Goal: Information Seeking & Learning: Learn about a topic

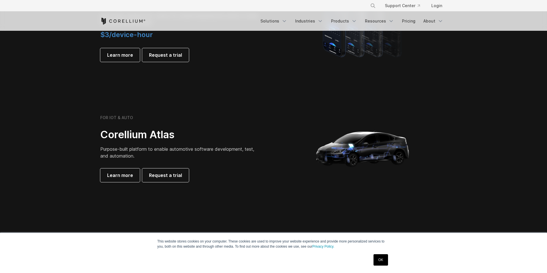
scroll to position [473, 0]
click at [384, 208] on link "OK" at bounding box center [380, 259] width 15 height 11
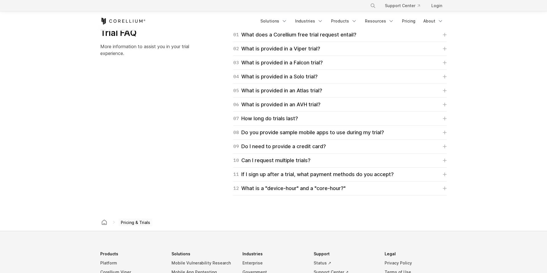
scroll to position [829, 0]
click at [430, 120] on icon at bounding box center [444, 119] width 4 height 4
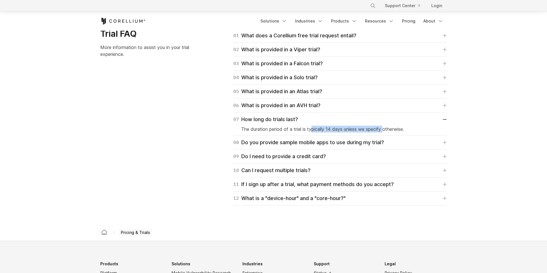
drag, startPoint x: 313, startPoint y: 130, endPoint x: 385, endPoint y: 131, distance: 71.8
click at [386, 132] on p "The duration period of a trial is typically 14 days unless we specify otherwise." at bounding box center [340, 129] width 198 height 7
click at [393, 130] on p "The duration period of a trial is typically 14 days unless we specify otherwise." at bounding box center [340, 129] width 198 height 7
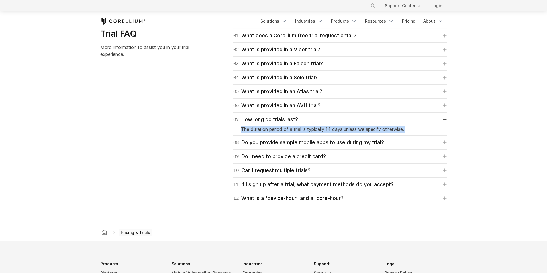
click at [366, 129] on p "The duration period of a trial is typically 14 days unless we specify otherwise." at bounding box center [340, 129] width 198 height 7
click at [255, 130] on p "The duration period of a trial is typically 14 days unless we specify otherwise." at bounding box center [340, 129] width 198 height 7
click at [322, 50] on link "02 What is provided in a Viper trial?" at bounding box center [339, 50] width 213 height 8
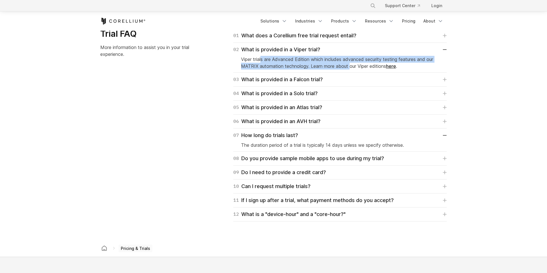
drag, startPoint x: 262, startPoint y: 61, endPoint x: 350, endPoint y: 64, distance: 88.9
click at [350, 64] on p "Viper trials are Advanced Edition which includes advanced security testing feat…" at bounding box center [340, 63] width 198 height 14
click at [334, 76] on link "03 What is provided in a Falcon trial?" at bounding box center [339, 79] width 213 height 8
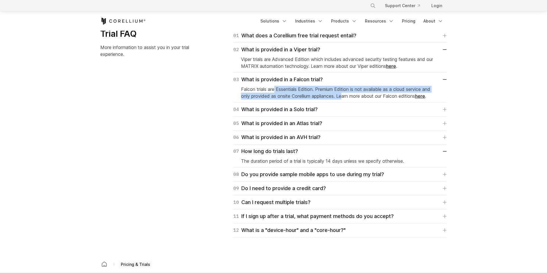
drag, startPoint x: 274, startPoint y: 88, endPoint x: 345, endPoint y: 94, distance: 70.9
click at [345, 94] on p "Falcon trials are Essentials Edition. Premium Edition is not available as a clo…" at bounding box center [340, 93] width 198 height 14
click at [340, 110] on link "04 What is provided in a Solo trial?" at bounding box center [339, 109] width 213 height 8
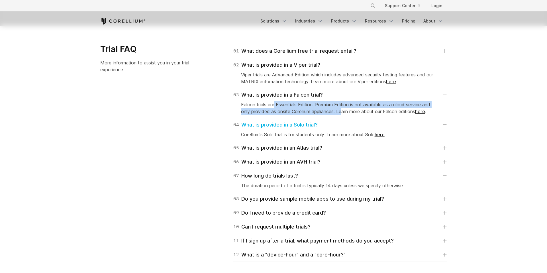
scroll to position [788, 0]
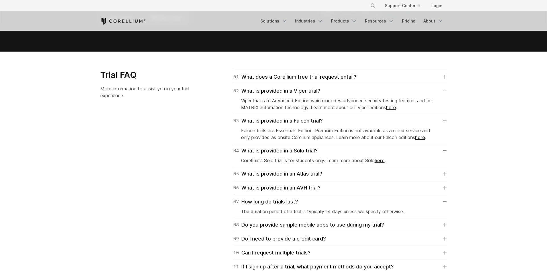
drag, startPoint x: 295, startPoint y: 99, endPoint x: 352, endPoint y: 101, distance: 56.7
click at [352, 101] on p "Viper trials are Advanced Edition which includes advanced security testing feat…" at bounding box center [340, 104] width 198 height 14
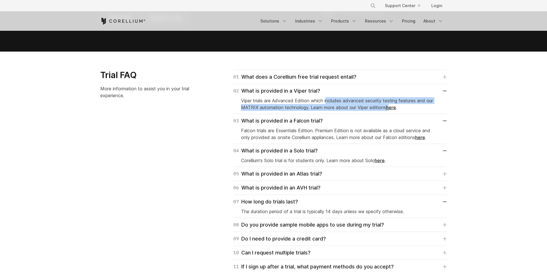
drag, startPoint x: 328, startPoint y: 100, endPoint x: 390, endPoint y: 107, distance: 62.8
click at [391, 107] on p "Viper trials are Advanced Edition which includes advanced security testing feat…" at bounding box center [340, 104] width 198 height 14
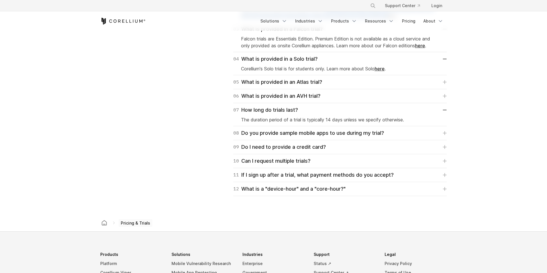
scroll to position [881, 0]
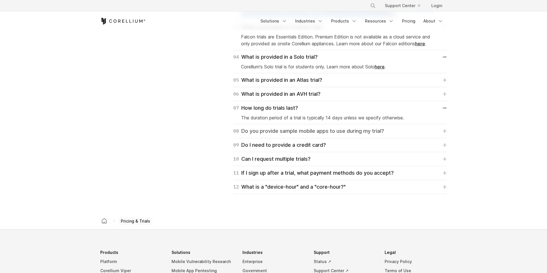
click at [381, 132] on div "08 Do you provide sample mobile apps to use during my trial?" at bounding box center [308, 131] width 151 height 8
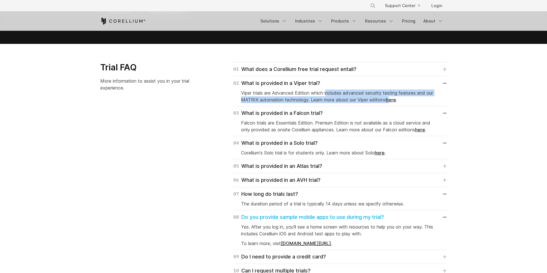
scroll to position [770, 0]
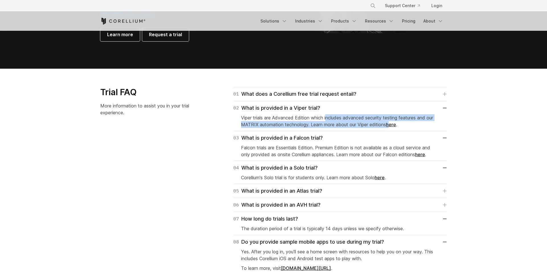
click at [340, 117] on p "Viper trials are Advanced Edition which includes advanced security testing feat…" at bounding box center [340, 121] width 198 height 14
drag, startPoint x: 337, startPoint y: 117, endPoint x: 419, endPoint y: 118, distance: 81.7
click at [419, 118] on p "Viper trials are Advanced Edition which includes advanced security testing feat…" at bounding box center [340, 121] width 198 height 14
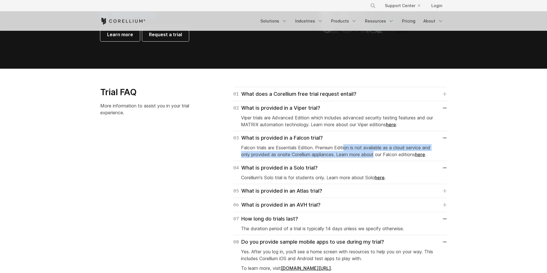
drag, startPoint x: 346, startPoint y: 146, endPoint x: 377, endPoint y: 155, distance: 32.4
click at [377, 155] on p "Falcon trials are Essentials Edition. Premium Edition is not available as a clo…" at bounding box center [340, 151] width 198 height 14
click at [307, 151] on p "Falcon trials are Essentials Edition. Premium Edition is not available as a clo…" at bounding box center [340, 151] width 198 height 14
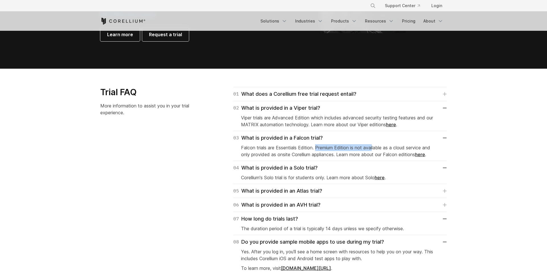
drag, startPoint x: 317, startPoint y: 149, endPoint x: 374, endPoint y: 145, distance: 57.4
click at [374, 145] on p "Falcon trials are Essentials Edition. Premium Edition is not available as a clo…" at bounding box center [340, 151] width 198 height 14
drag, startPoint x: 285, startPoint y: 154, endPoint x: 355, endPoint y: 154, distance: 70.6
click at [355, 154] on p "Falcon trials are Essentials Edition. Premium Edition is not available as a clo…" at bounding box center [340, 151] width 198 height 14
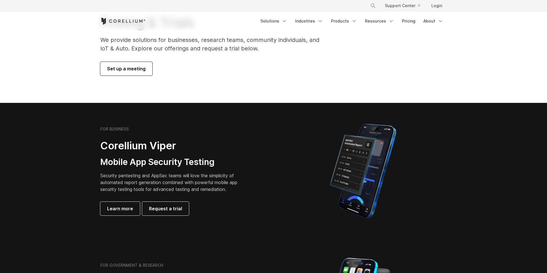
scroll to position [0, 0]
